Goal: Information Seeking & Learning: Learn about a topic

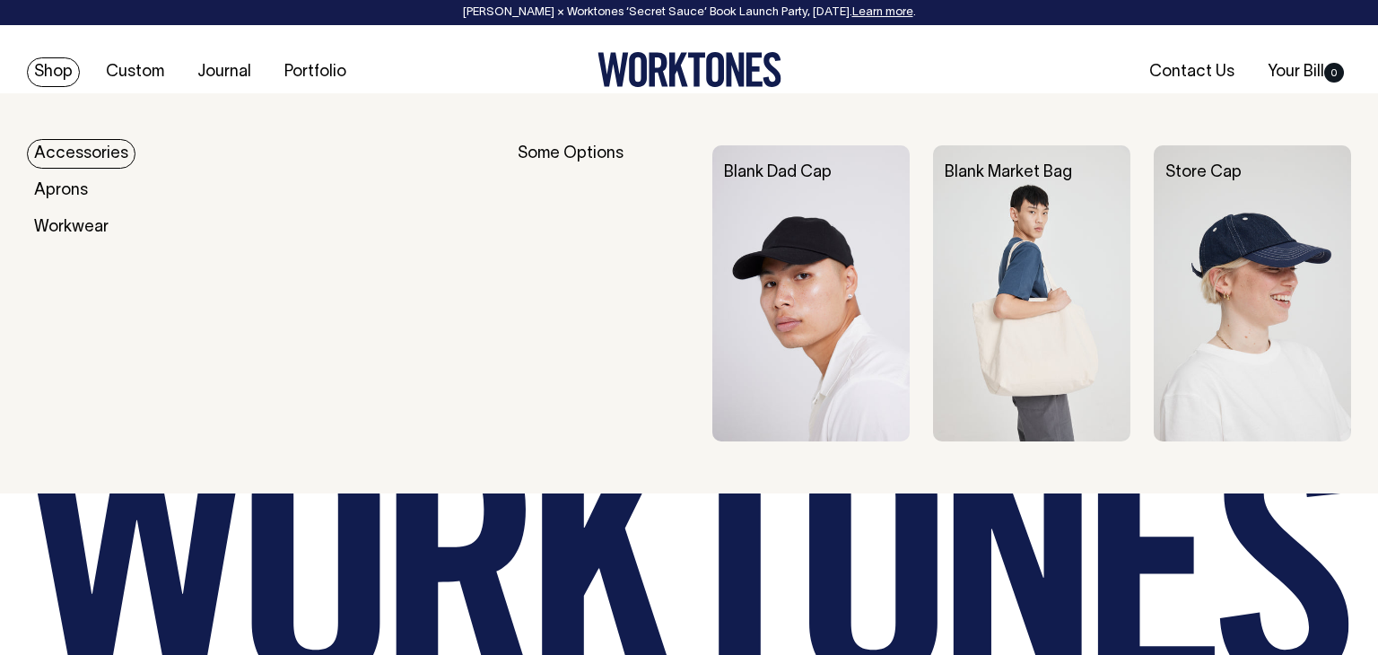
scroll to position [6229, 0]
click at [61, 70] on link "Shop" at bounding box center [53, 72] width 53 height 30
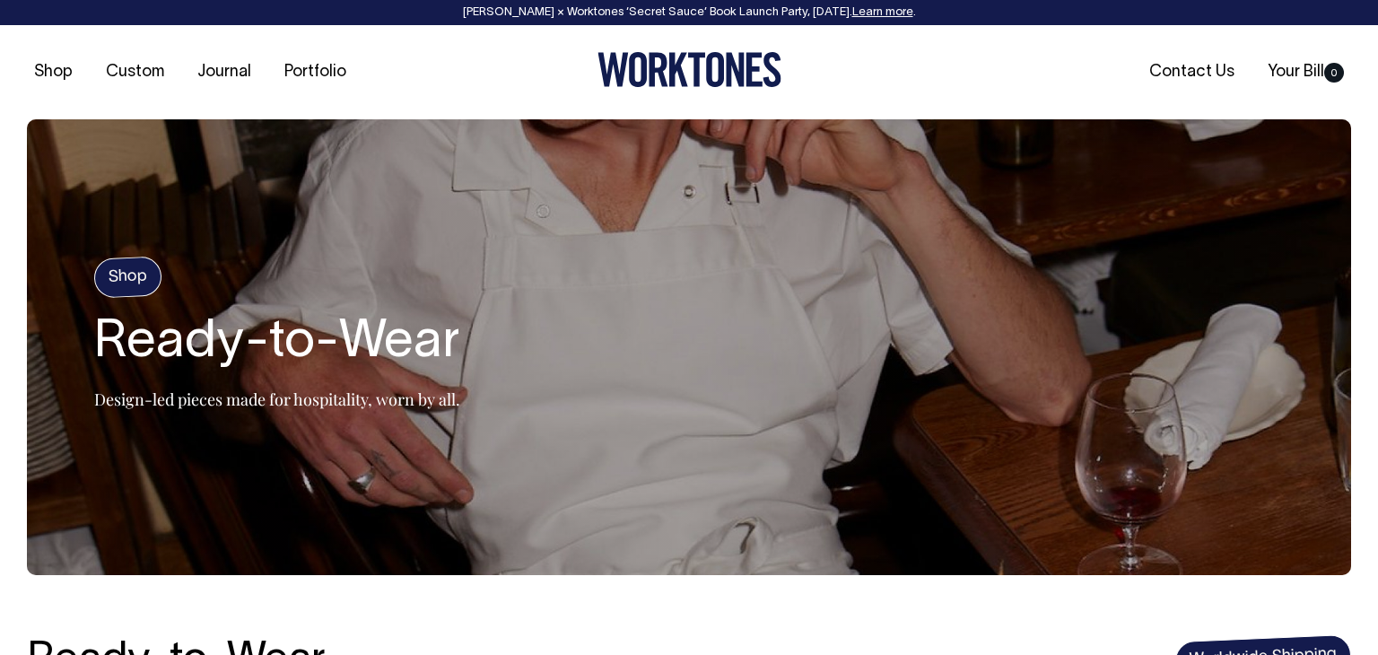
click at [224, 87] on div "Shop Custom Journal Portfolio Contact Us Your Bill 0" at bounding box center [689, 72] width 1378 height 94
click at [230, 74] on link "Journal" at bounding box center [224, 72] width 68 height 30
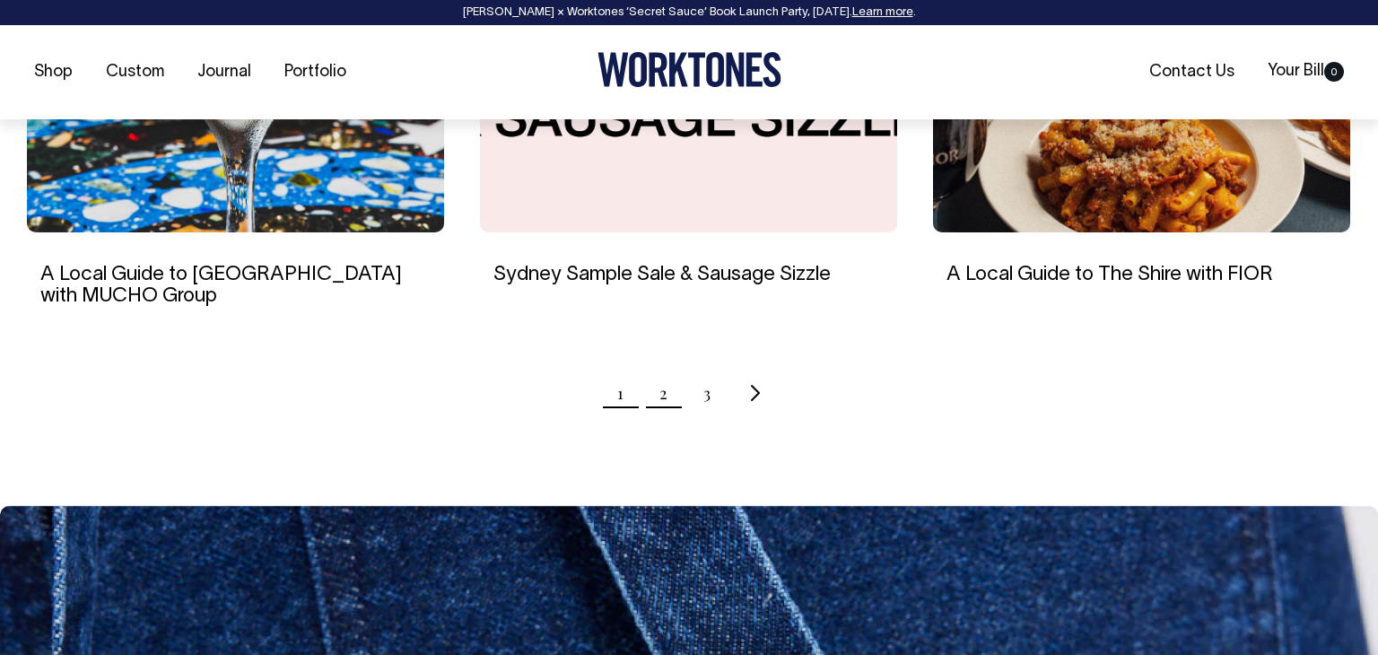
scroll to position [1882, 0]
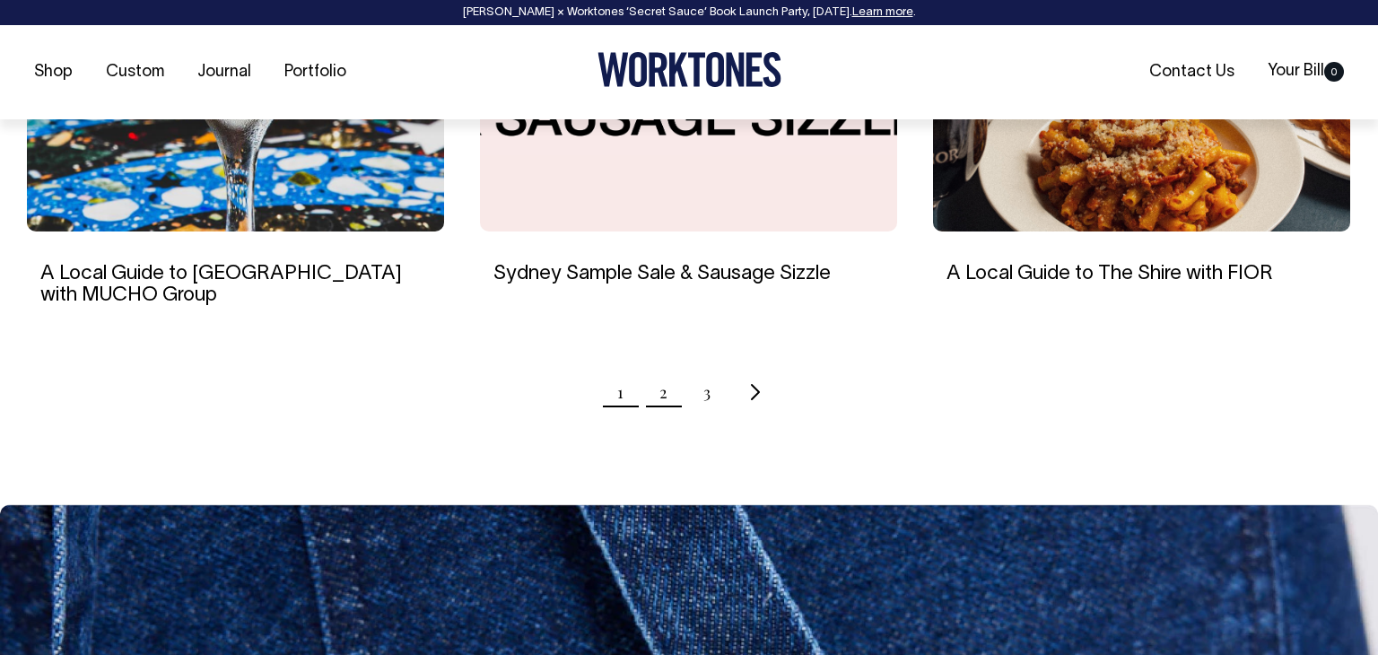
click at [662, 399] on link "2" at bounding box center [663, 392] width 8 height 45
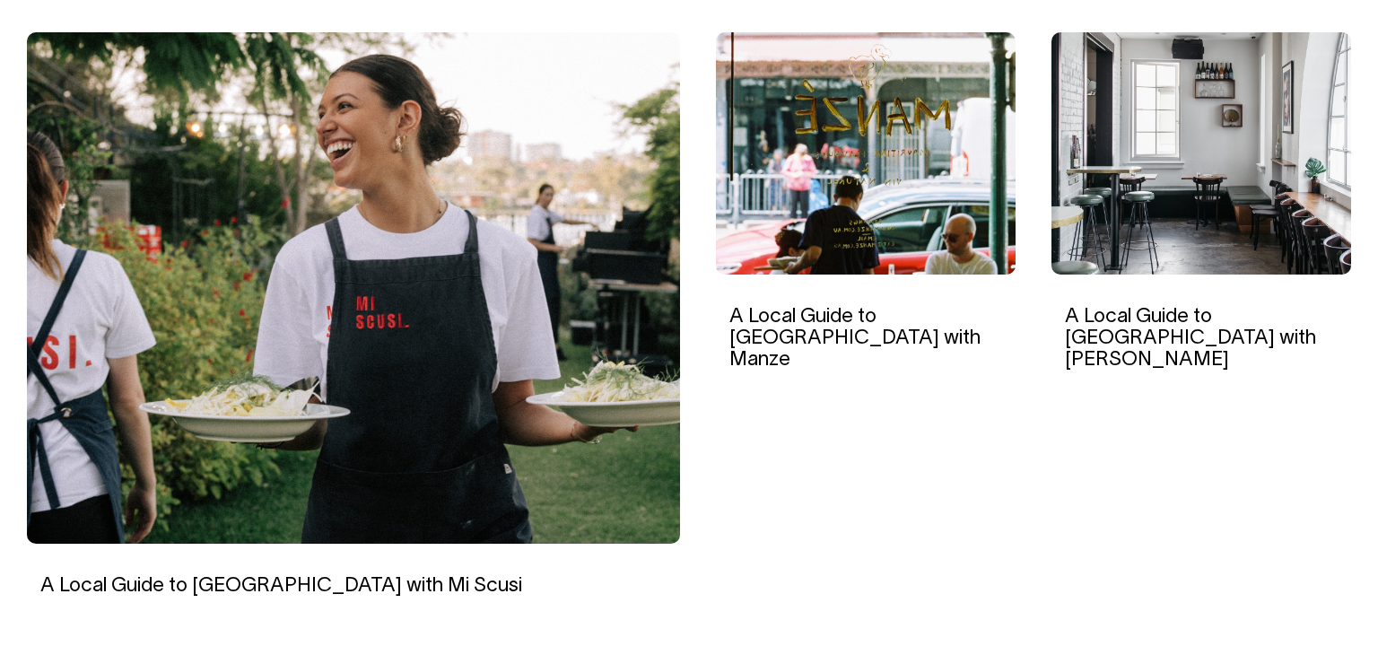
scroll to position [623, 0]
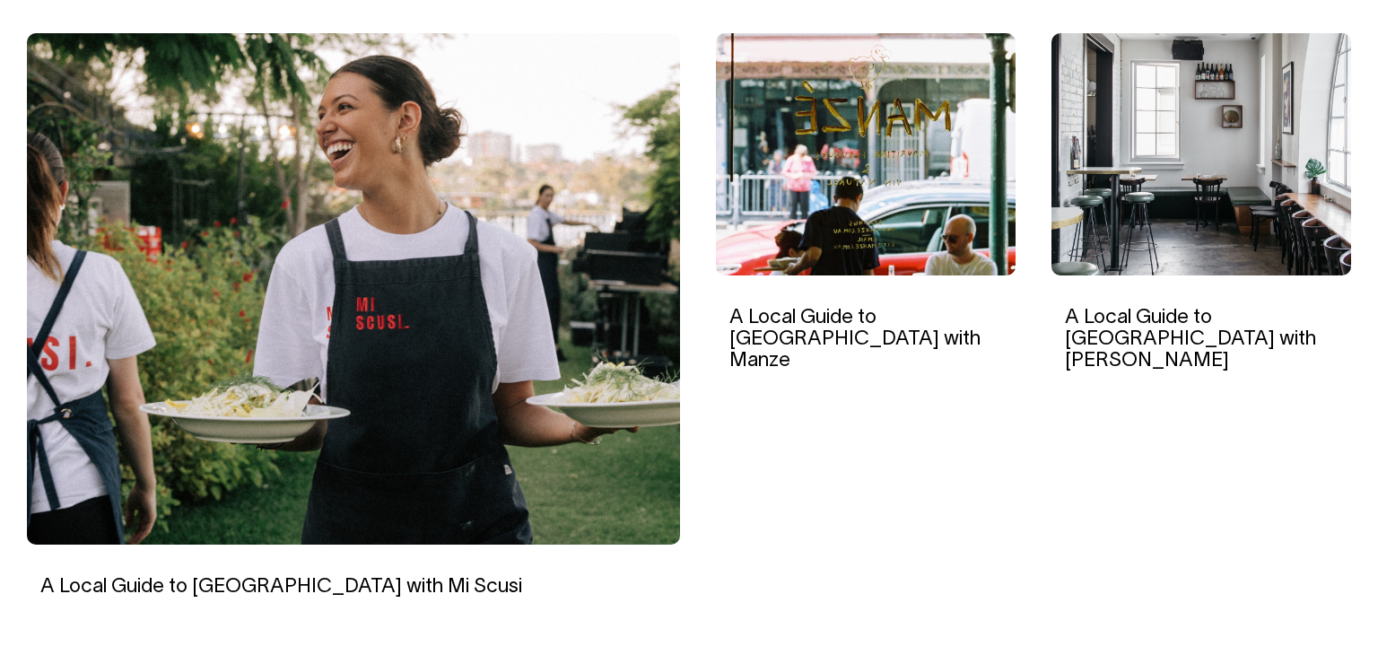
click at [508, 421] on img at bounding box center [353, 288] width 653 height 511
click at [1280, 196] on img at bounding box center [1201, 154] width 300 height 242
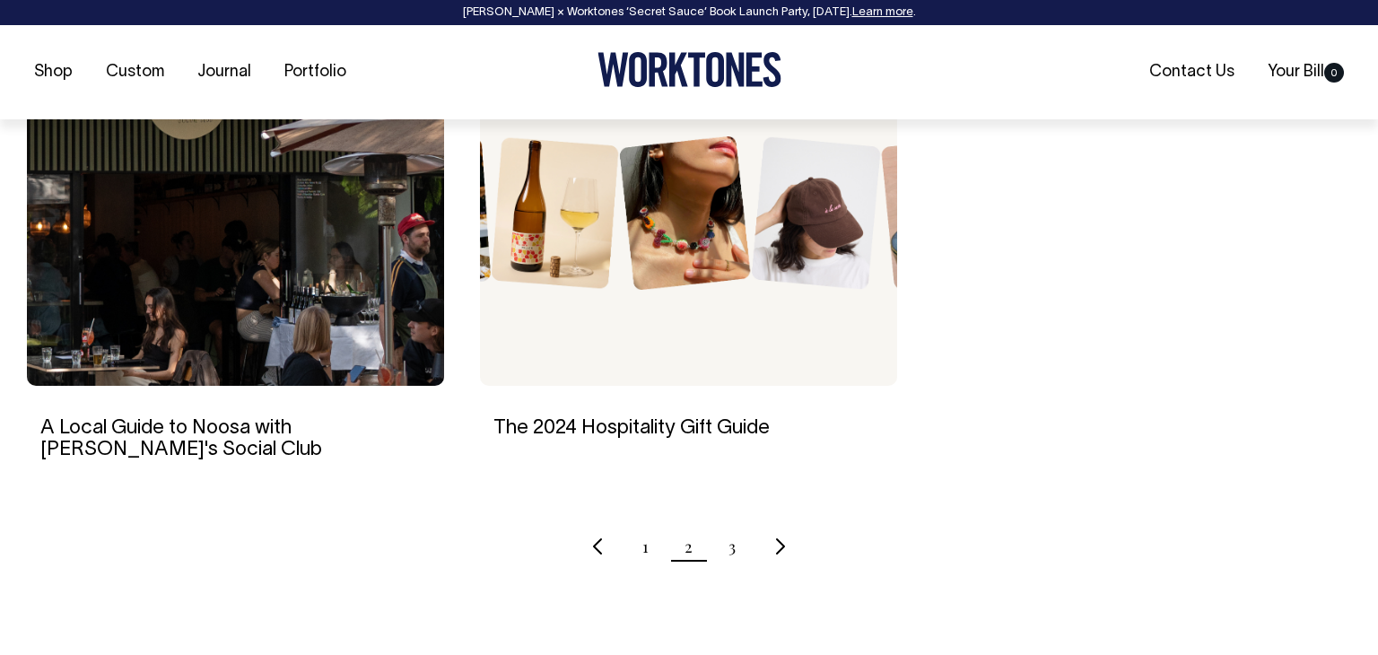
scroll to position [1729, 0]
click at [739, 552] on ul "1 2 3" at bounding box center [689, 545] width 1324 height 45
click at [735, 553] on link "3" at bounding box center [731, 545] width 7 height 45
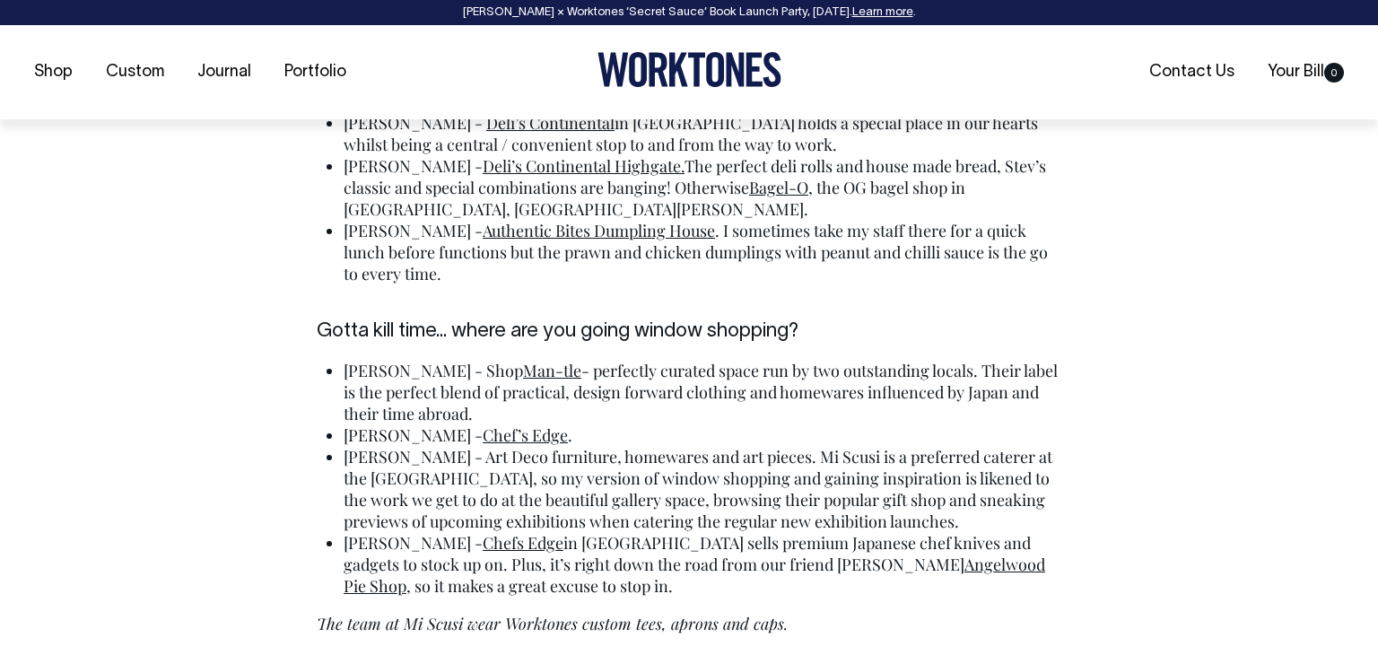
scroll to position [4952, 0]
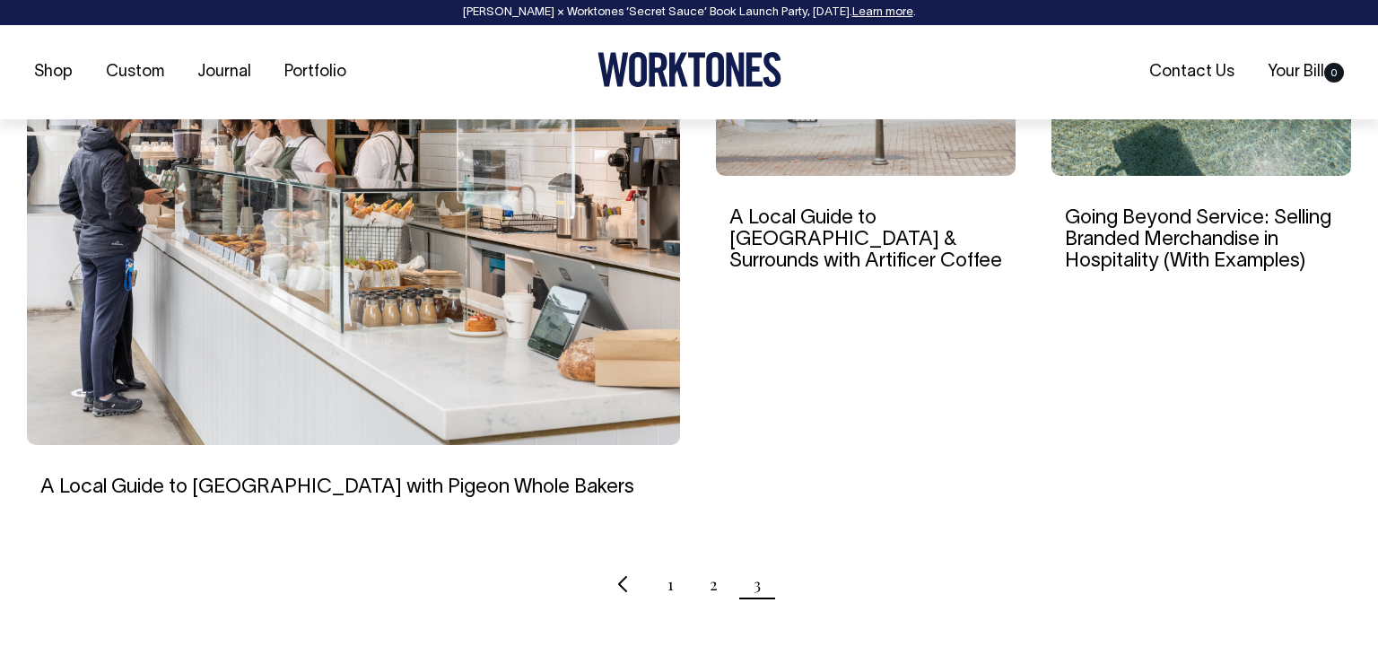
scroll to position [723, 0]
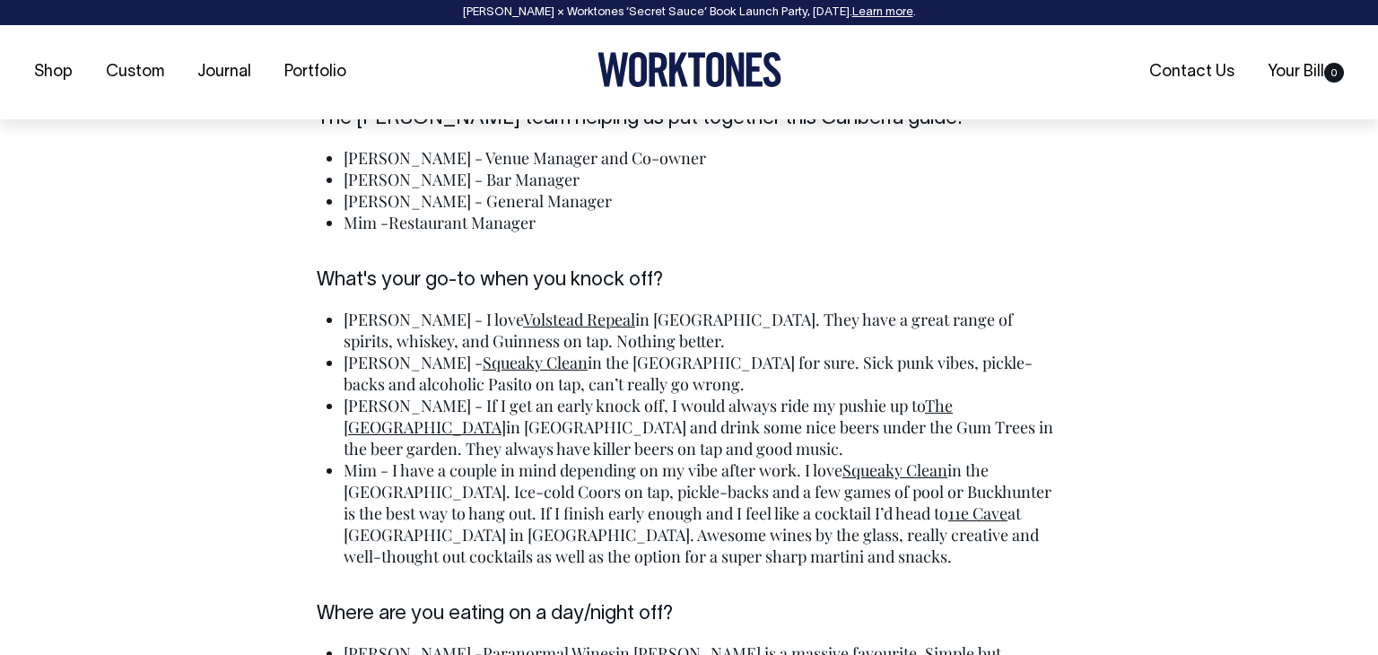
scroll to position [4674, 0]
click at [908, 458] on link "Squeaky Clean" at bounding box center [894, 469] width 105 height 22
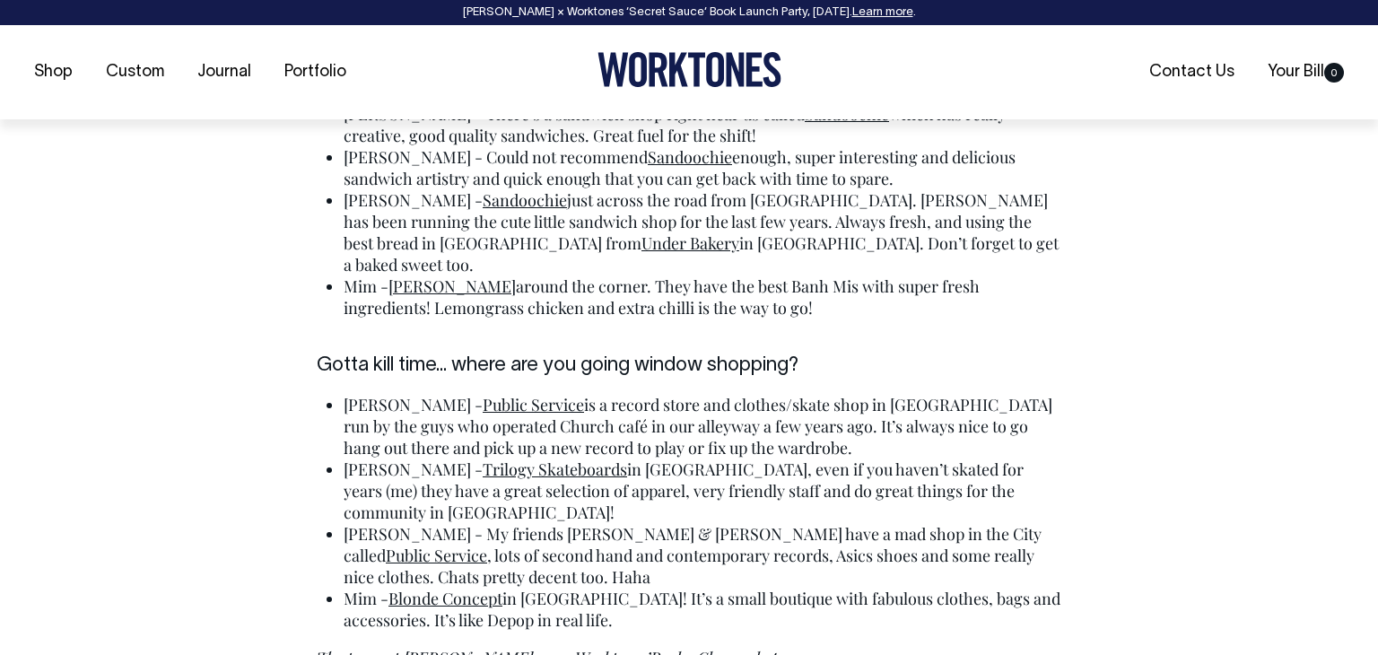
scroll to position [5838, 0]
